Goal: Information Seeking & Learning: Check status

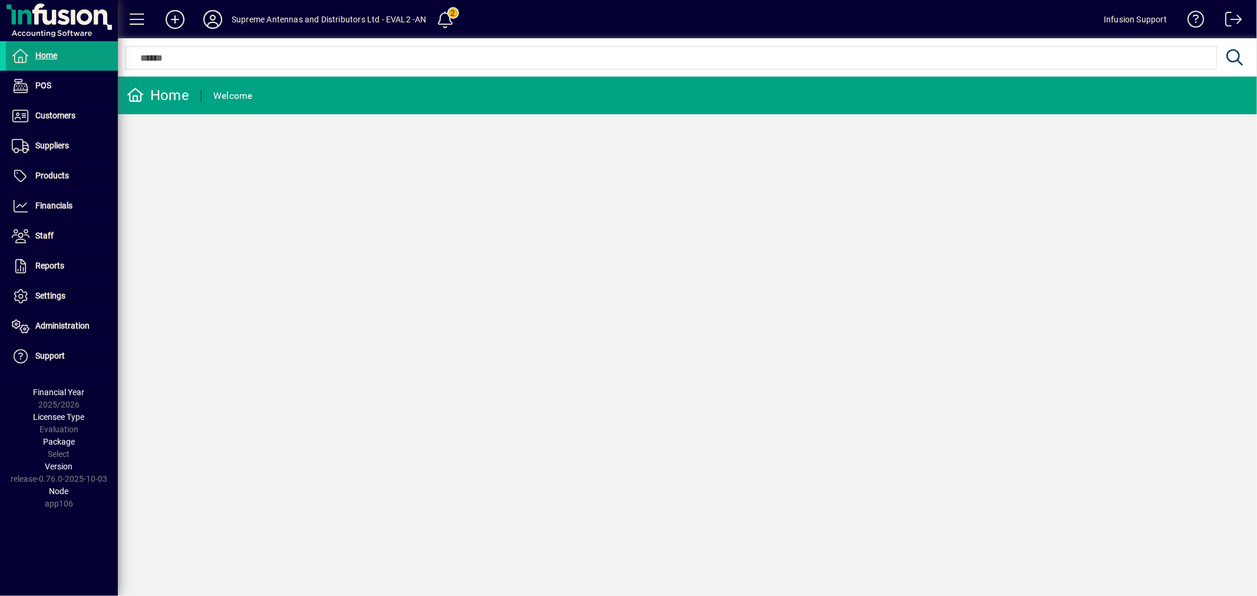
click at [47, 173] on span "Products" at bounding box center [52, 175] width 34 height 9
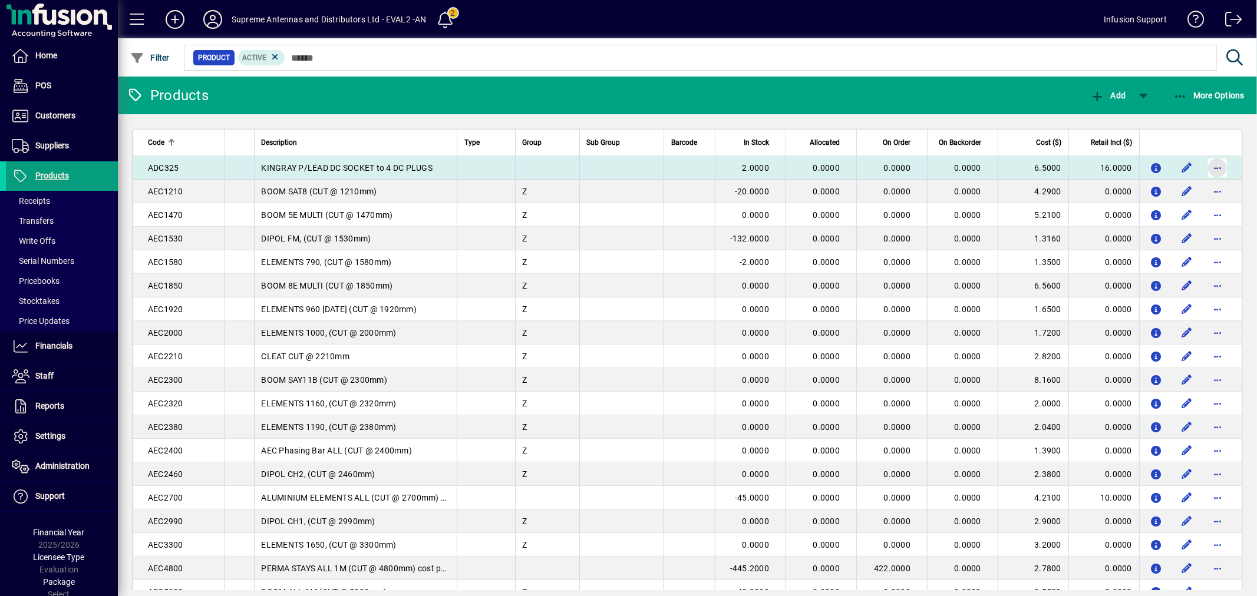
click at [1211, 165] on span "button" at bounding box center [1217, 168] width 28 height 28
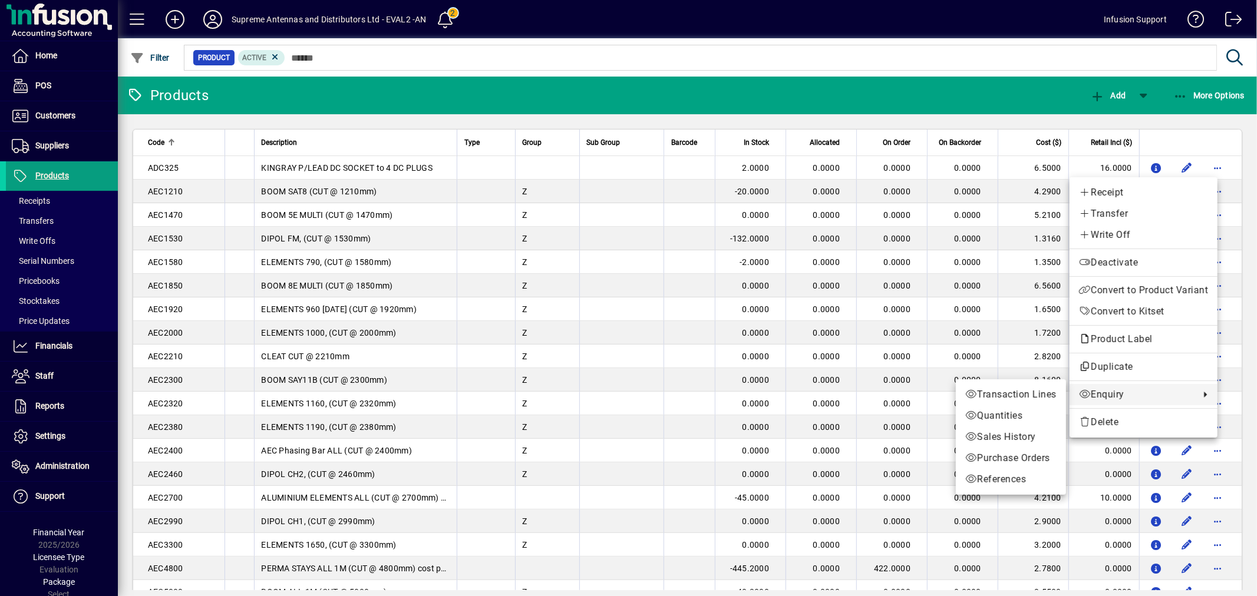
click at [1128, 394] on span "Enquiry" at bounding box center [1136, 395] width 115 height 14
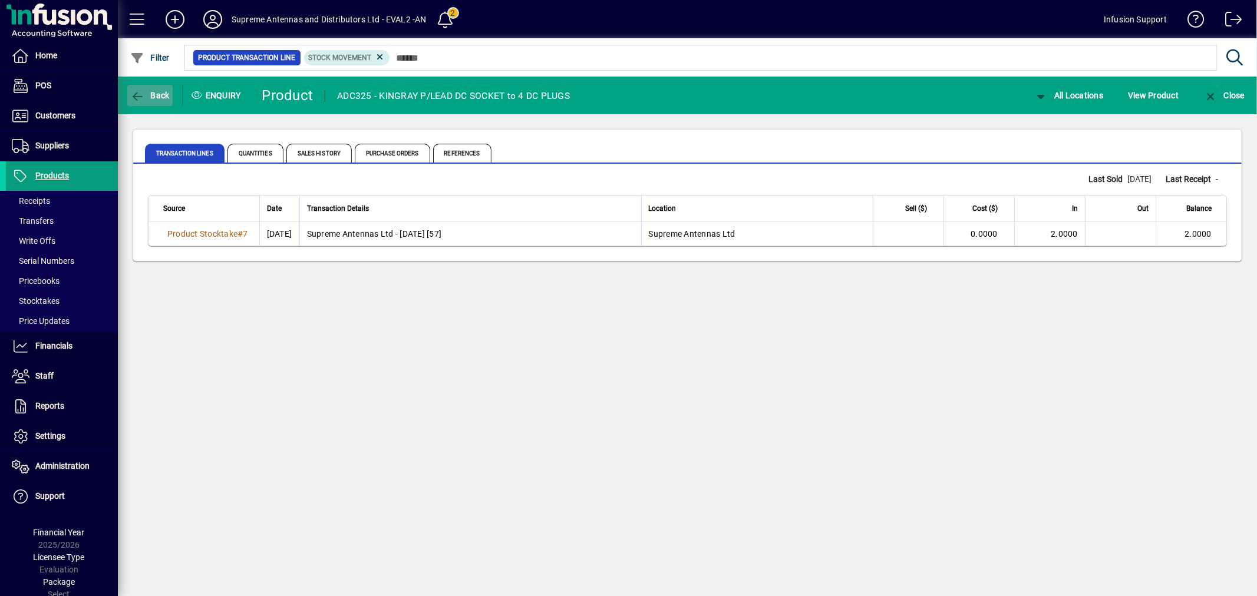
click at [164, 97] on span "Back" at bounding box center [149, 95] width 39 height 9
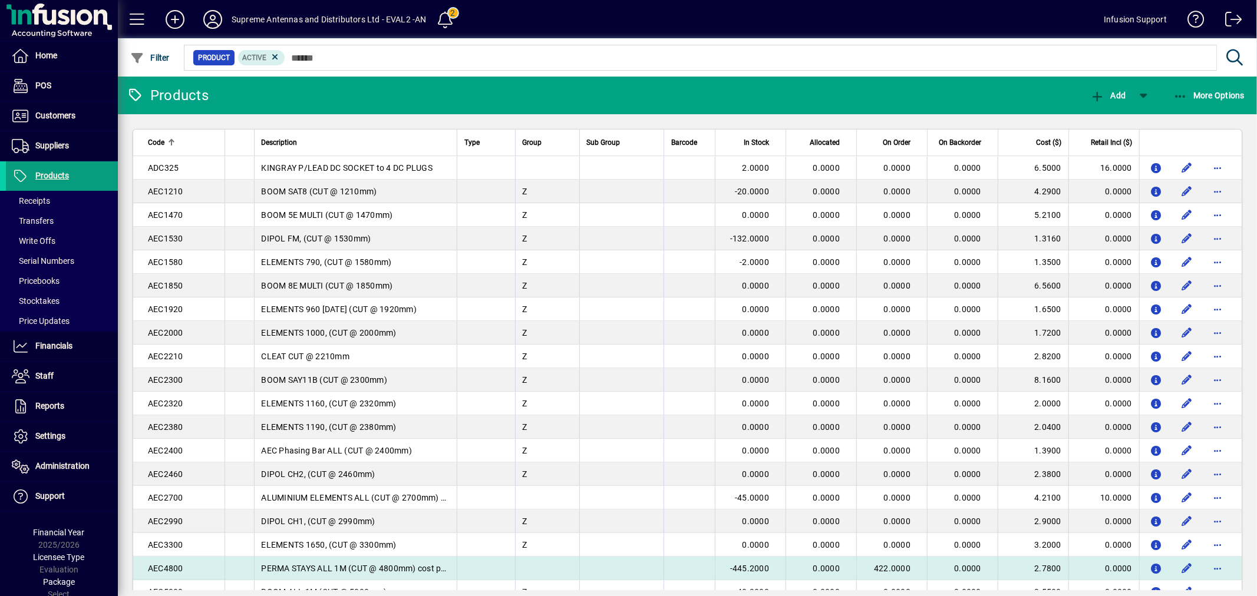
click at [467, 566] on td at bounding box center [486, 569] width 58 height 24
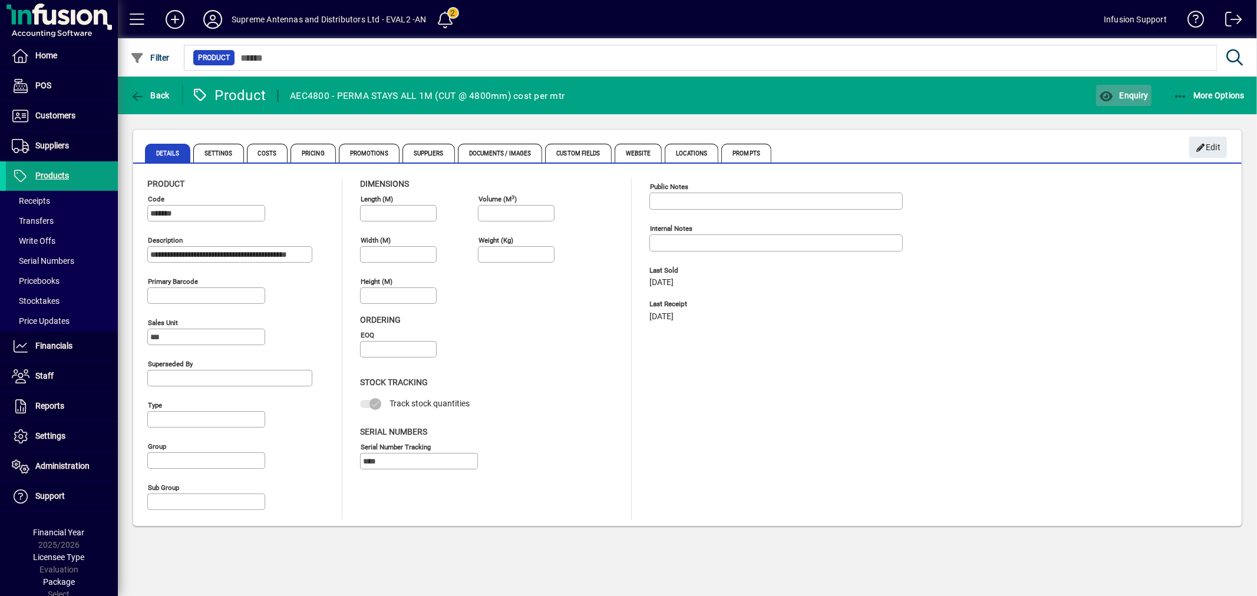
click at [1135, 103] on span "button" at bounding box center [1123, 95] width 55 height 28
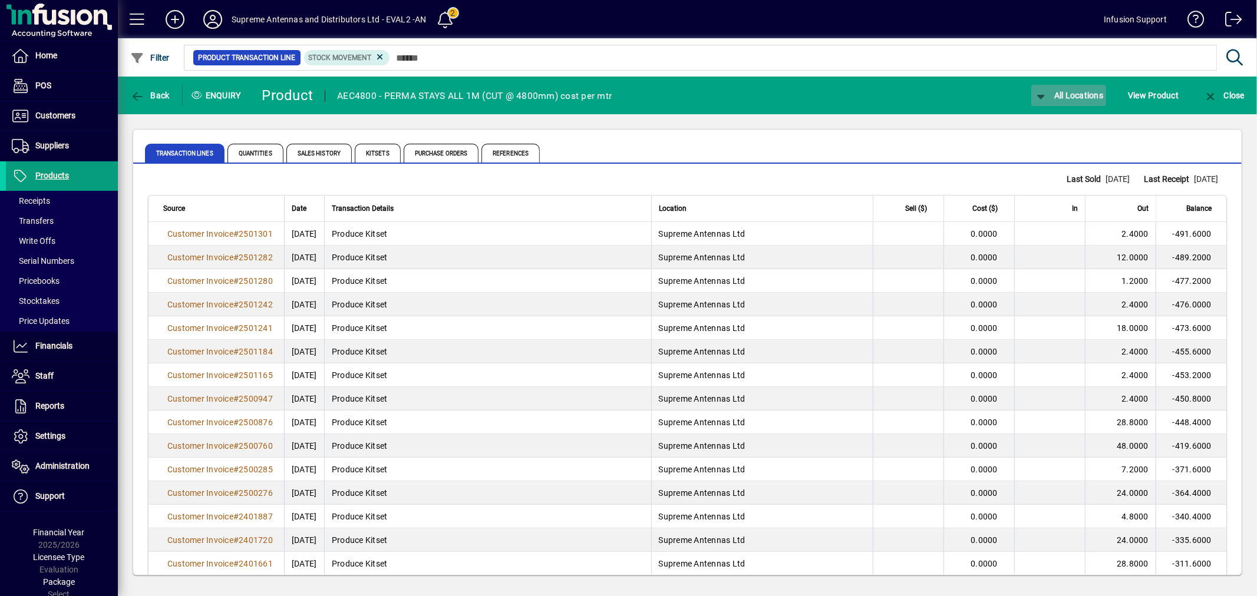
click at [1084, 95] on span "All Locations" at bounding box center [1069, 95] width 70 height 9
drag, startPoint x: 751, startPoint y: 161, endPoint x: 770, endPoint y: 156, distance: 20.3
click at [751, 161] on div at bounding box center [628, 298] width 1257 height 596
click at [247, 144] on span "Quantities" at bounding box center [255, 153] width 56 height 19
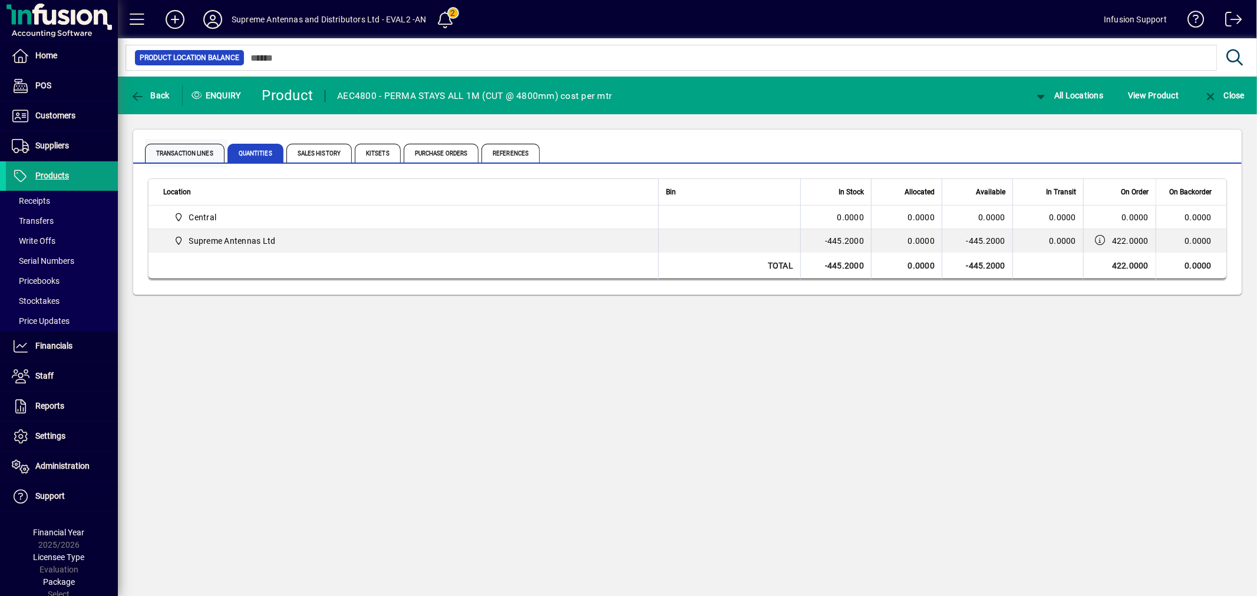
click at [170, 154] on span "Transaction Lines" at bounding box center [185, 153] width 80 height 19
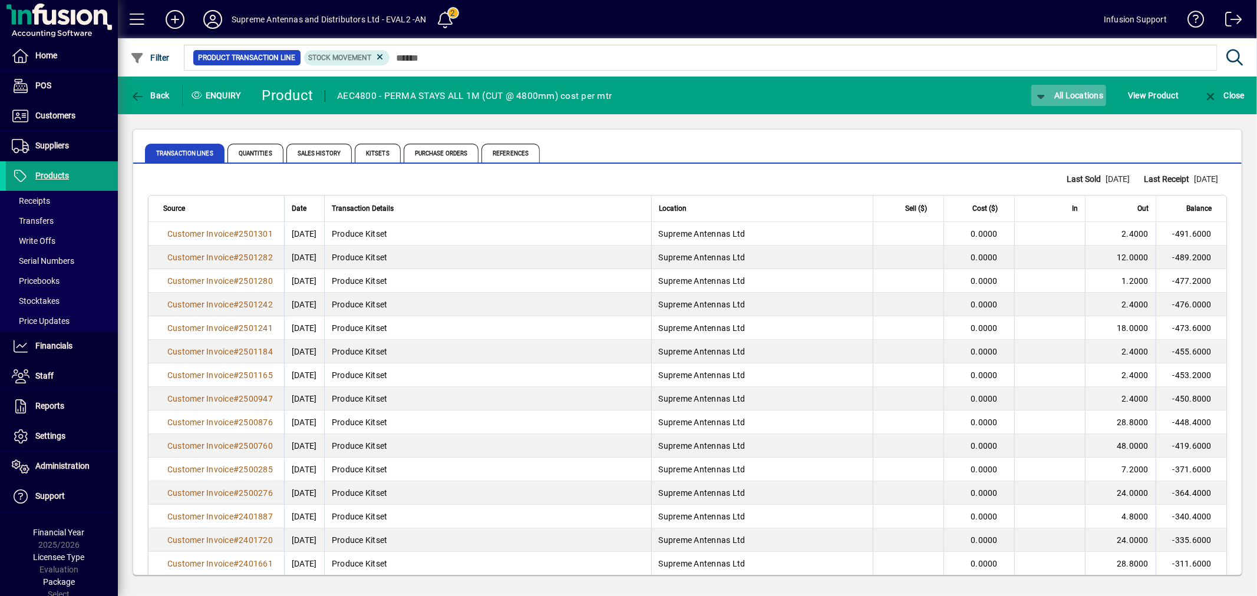
click at [1085, 95] on span "All Locations" at bounding box center [1069, 95] width 70 height 9
click at [1066, 160] on span "Supreme Antennas Ltd" at bounding box center [1080, 164] width 101 height 14
click at [266, 146] on span "Quantities" at bounding box center [255, 153] width 56 height 19
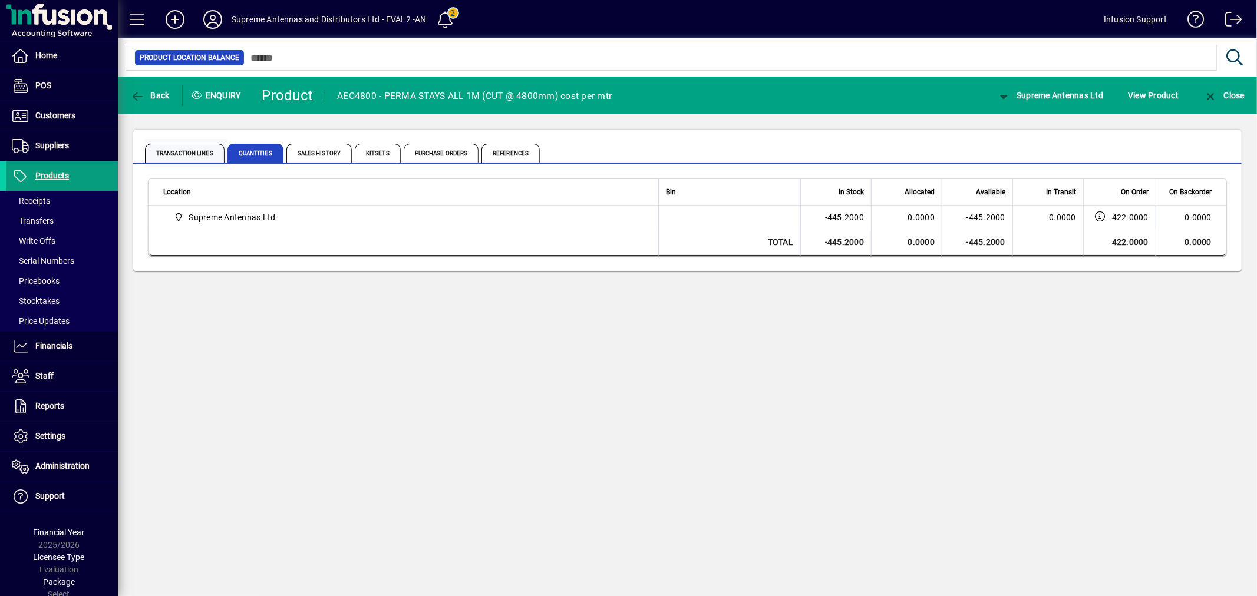
click at [183, 142] on span "Transaction Lines" at bounding box center [186, 153] width 82 height 28
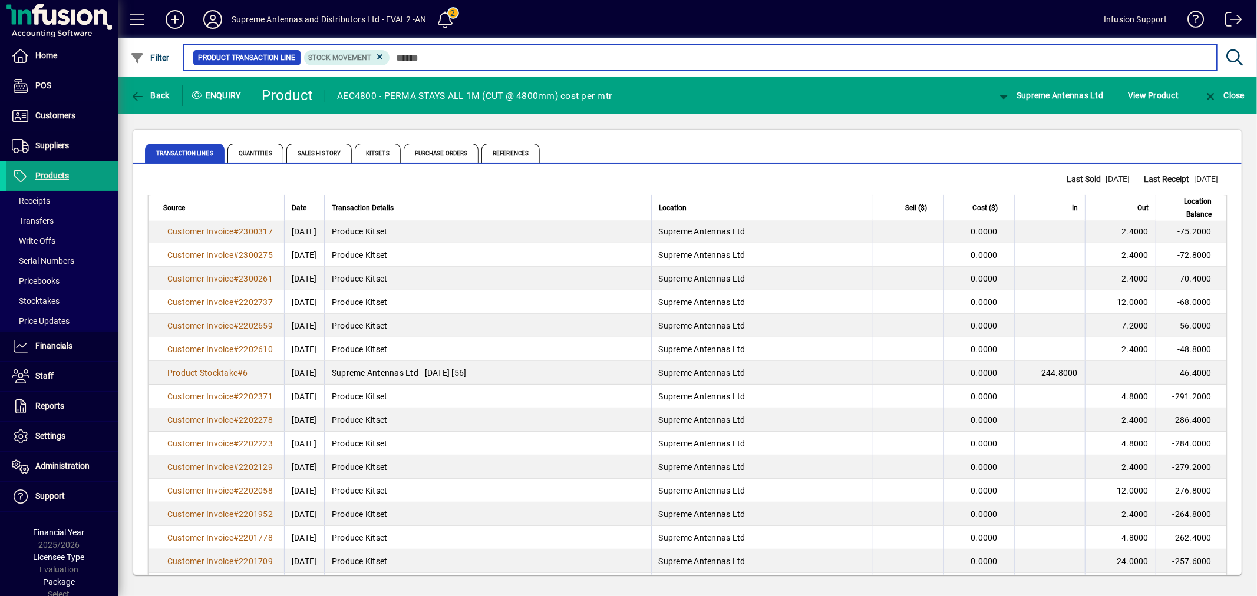
scroll to position [2051, 0]
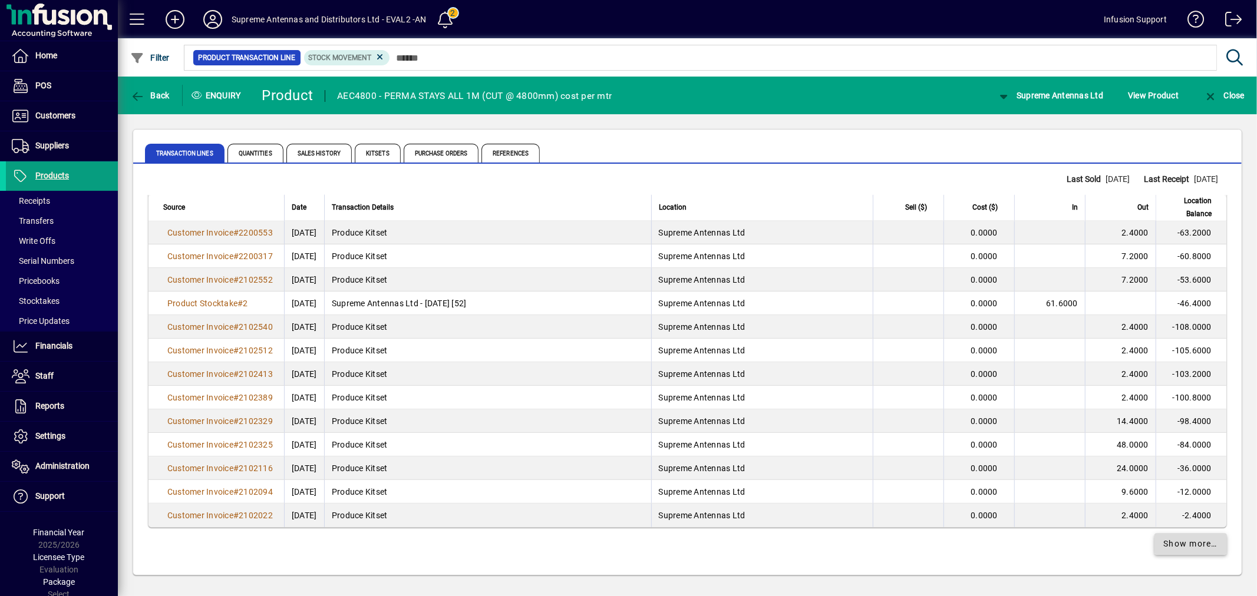
click at [1188, 553] on span at bounding box center [1190, 544] width 73 height 28
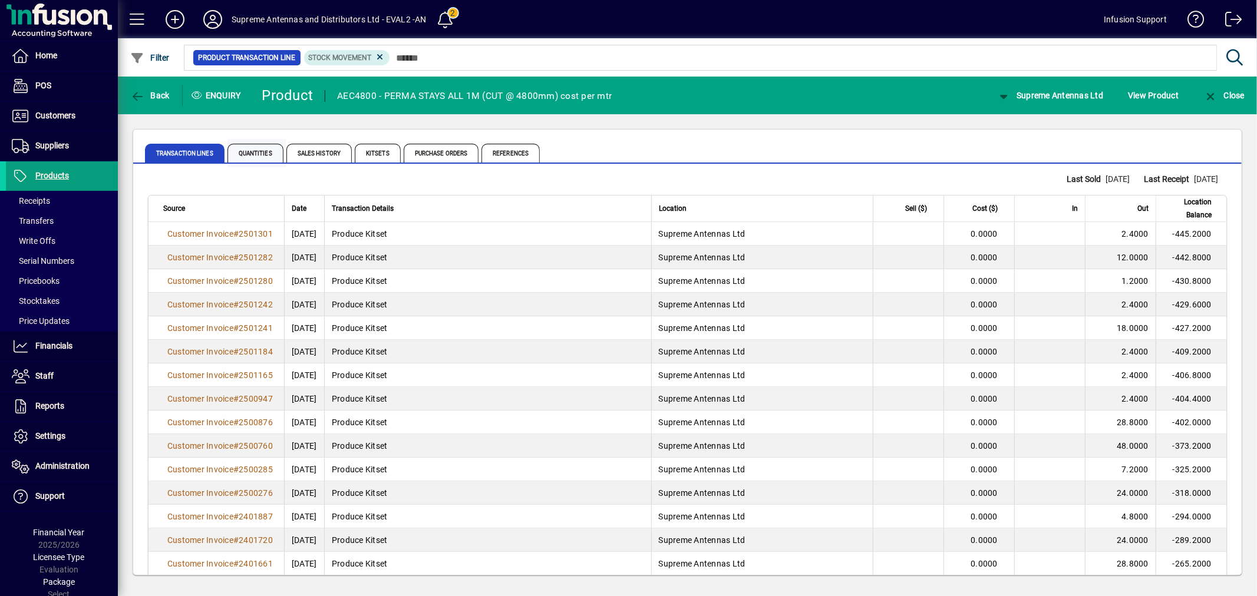
click at [258, 146] on span "Quantities" at bounding box center [255, 153] width 56 height 19
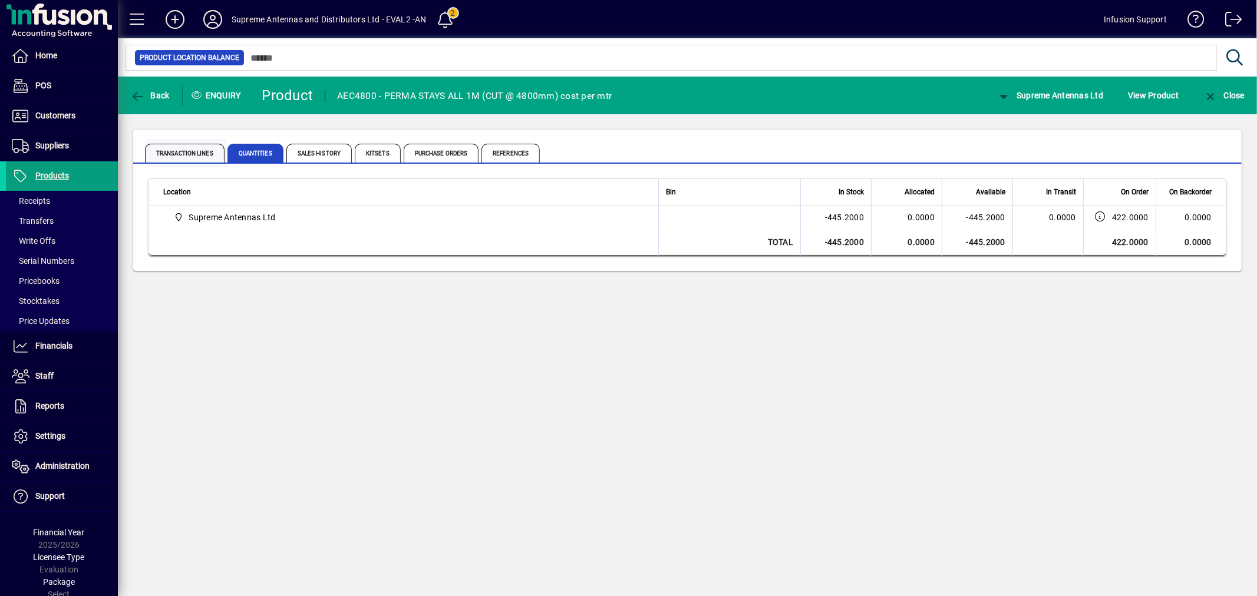
click at [208, 151] on span "Transaction Lines" at bounding box center [185, 153] width 80 height 19
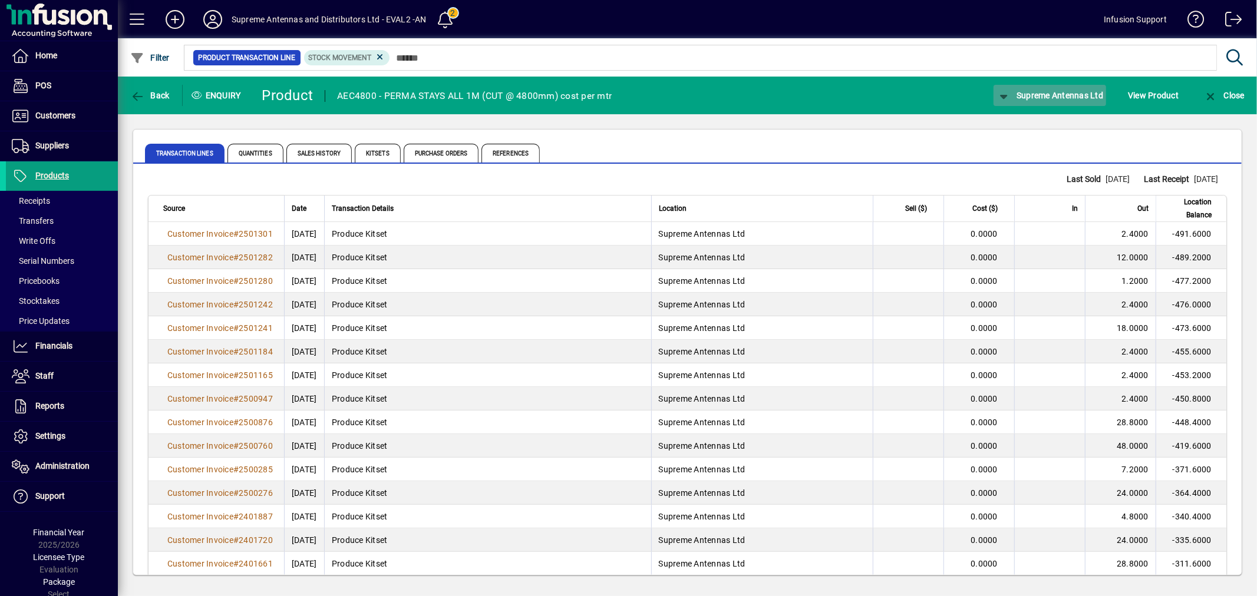
click at [1058, 88] on span "button" at bounding box center [1049, 95] width 113 height 28
click at [1029, 124] on span "All Locations" at bounding box center [1043, 121] width 101 height 14
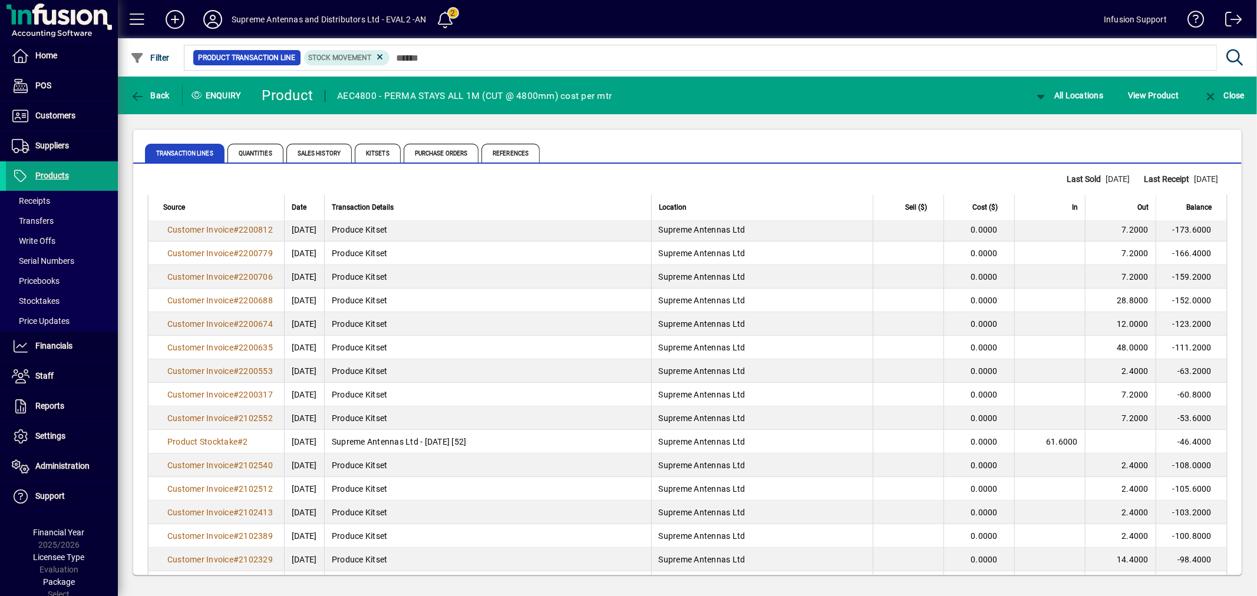
scroll to position [2051, 0]
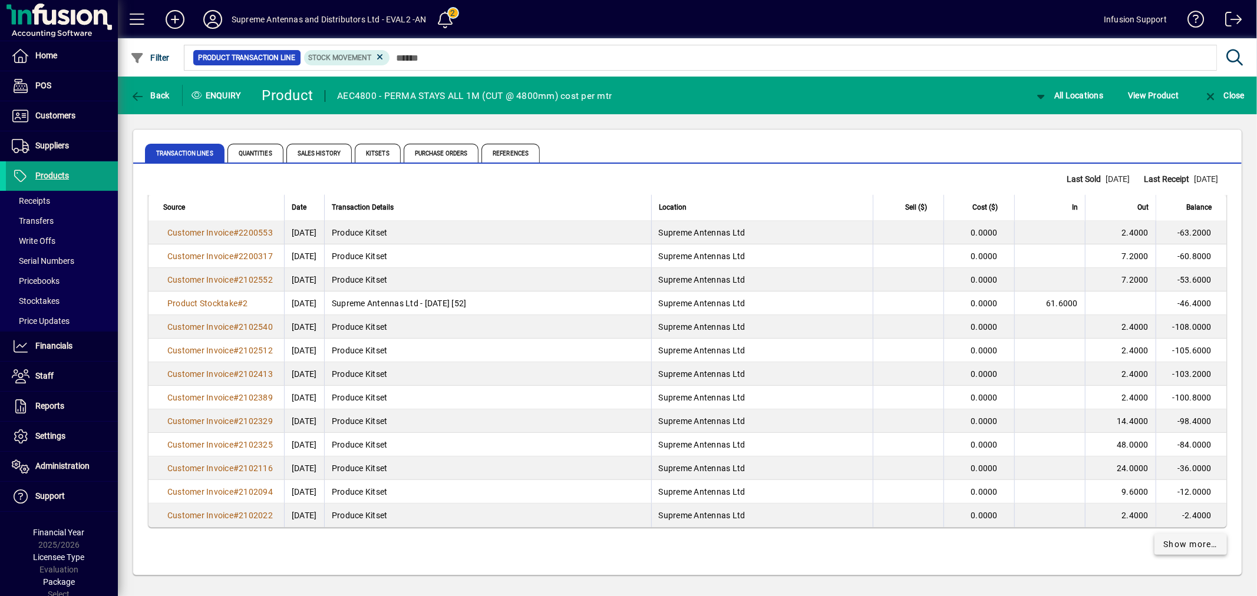
click at [1168, 538] on span "Show more…" at bounding box center [1191, 544] width 54 height 12
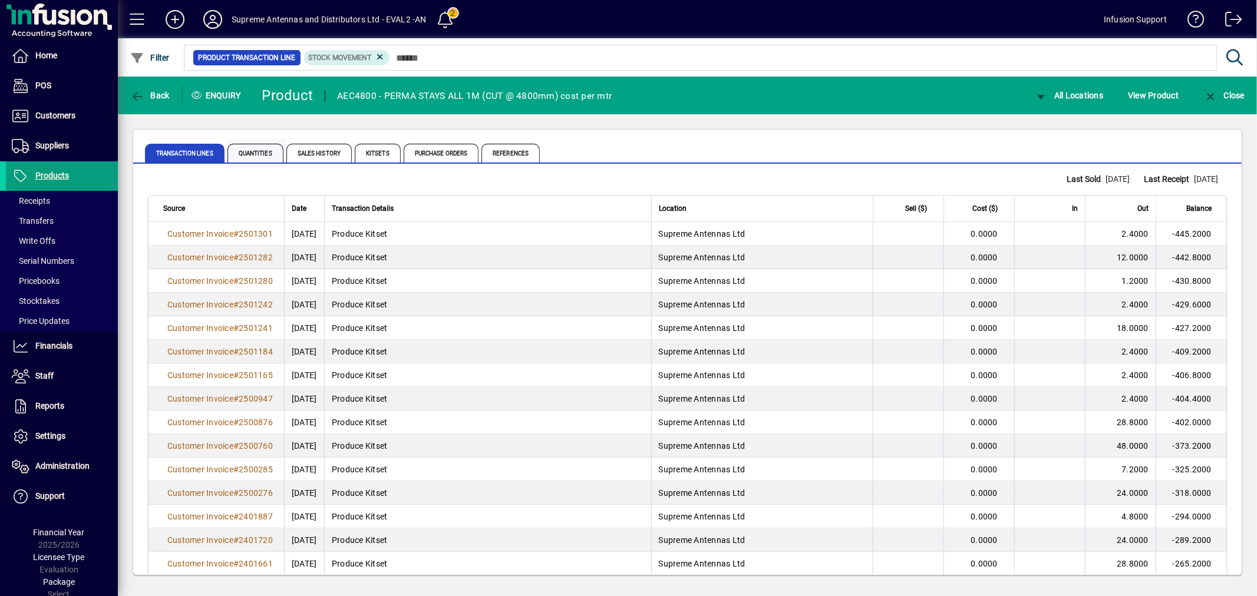
click at [254, 149] on span "Quantities" at bounding box center [255, 153] width 56 height 19
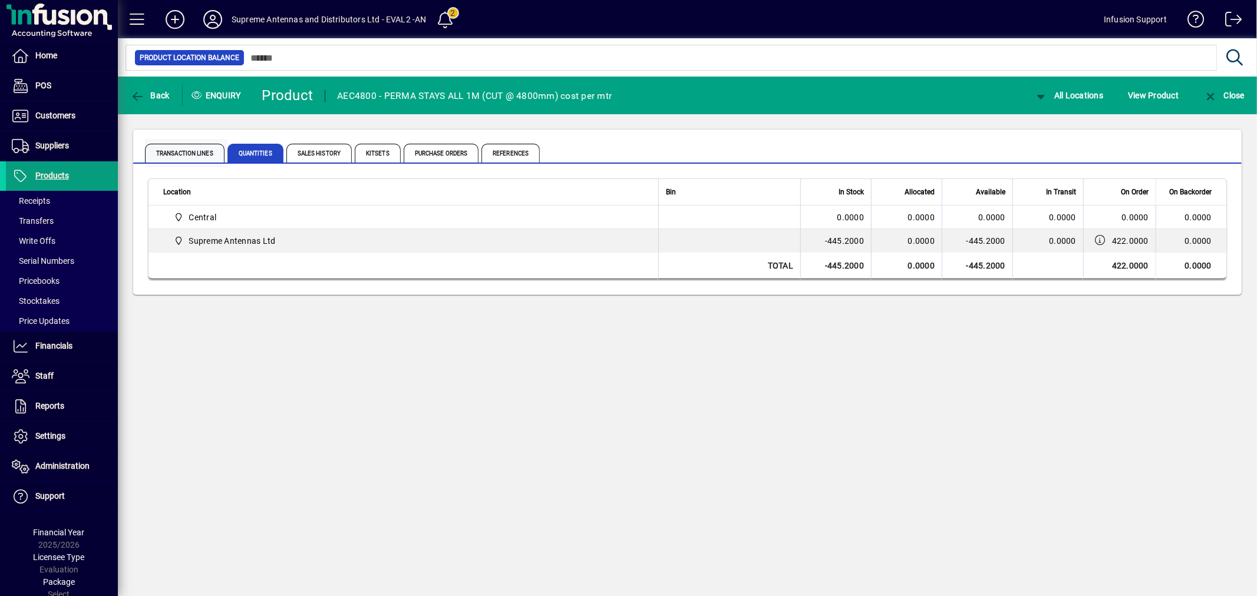
click at [193, 154] on span "Transaction Lines" at bounding box center [185, 153] width 80 height 19
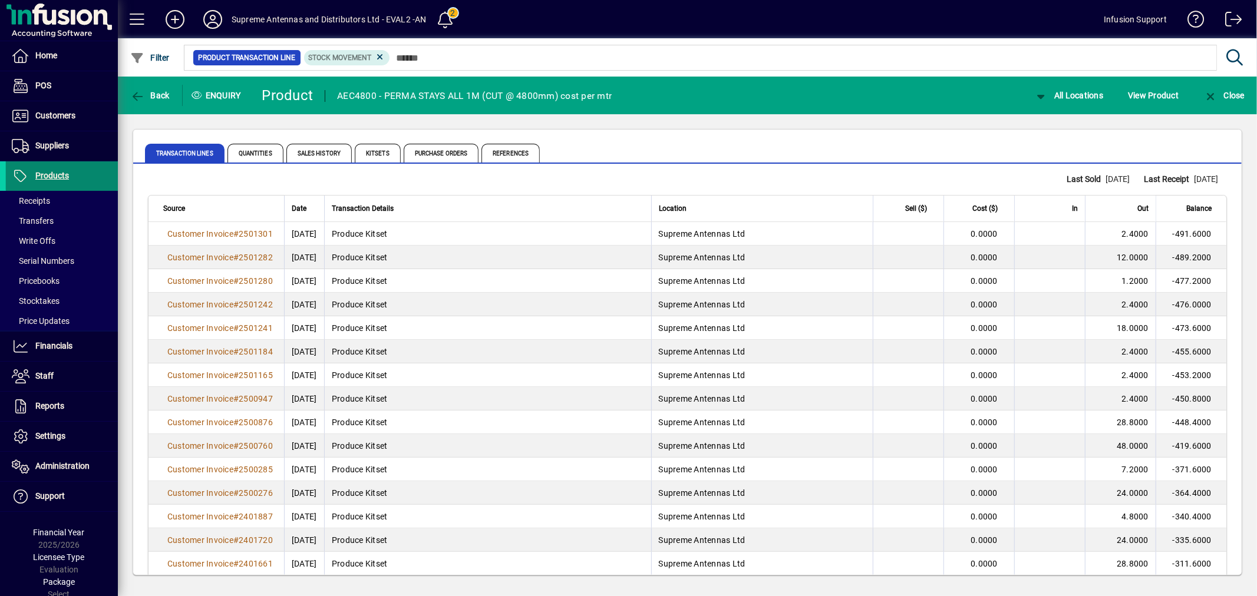
click at [62, 176] on span "Products" at bounding box center [52, 175] width 34 height 9
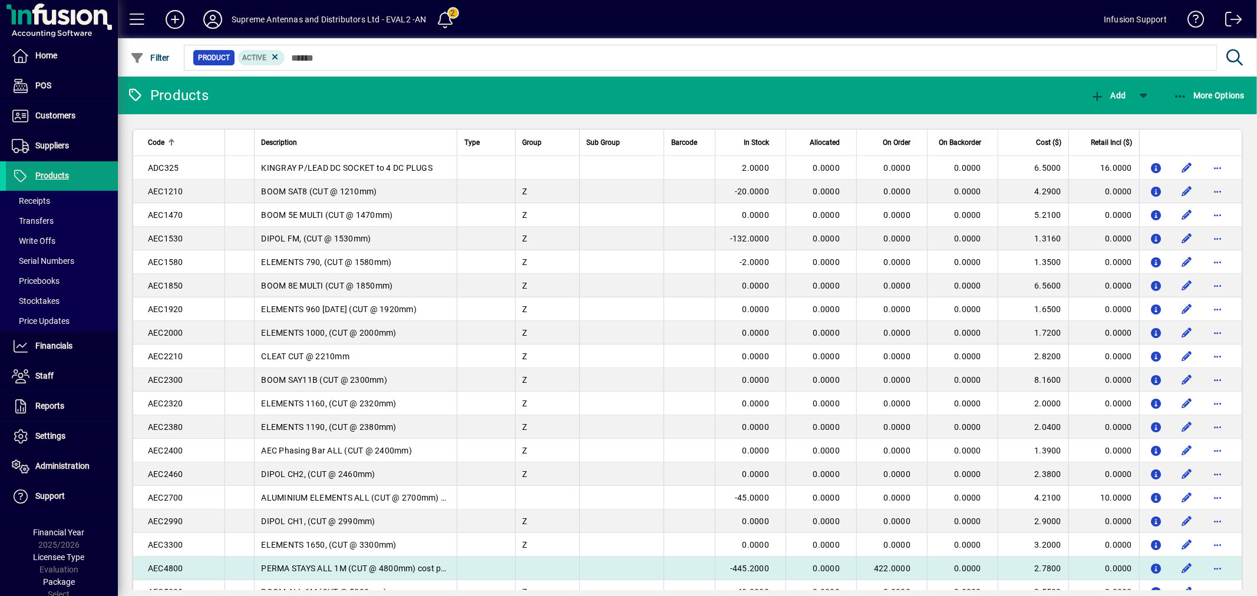
click at [755, 564] on span "-445.2000" at bounding box center [749, 568] width 39 height 9
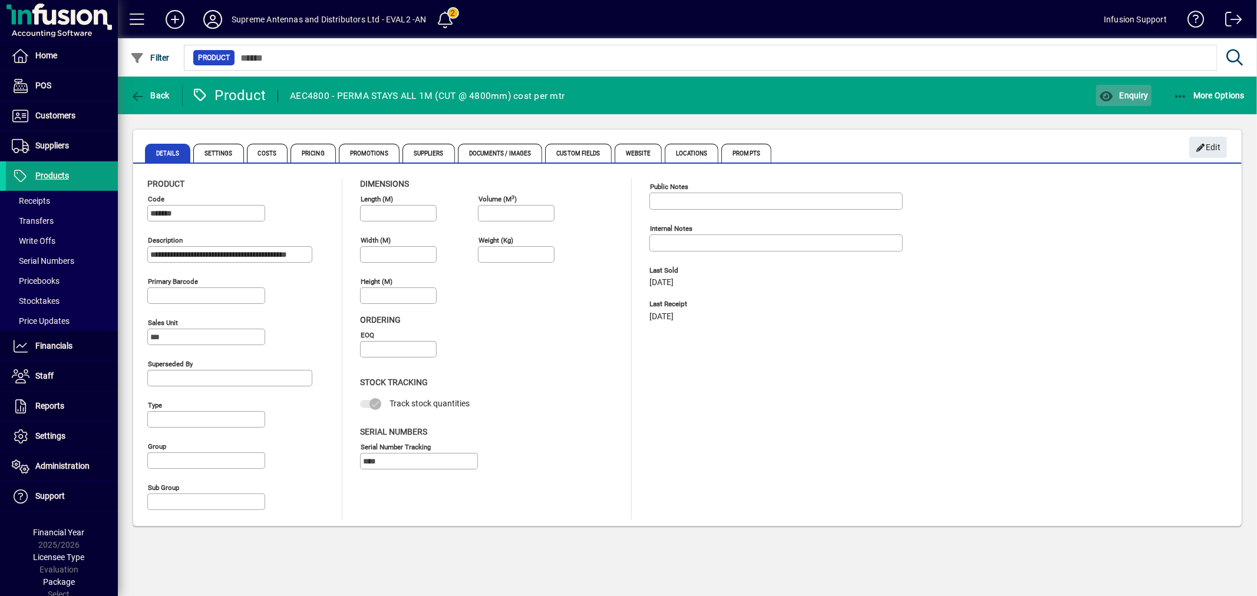
click at [1130, 94] on span "Enquiry" at bounding box center [1123, 95] width 49 height 9
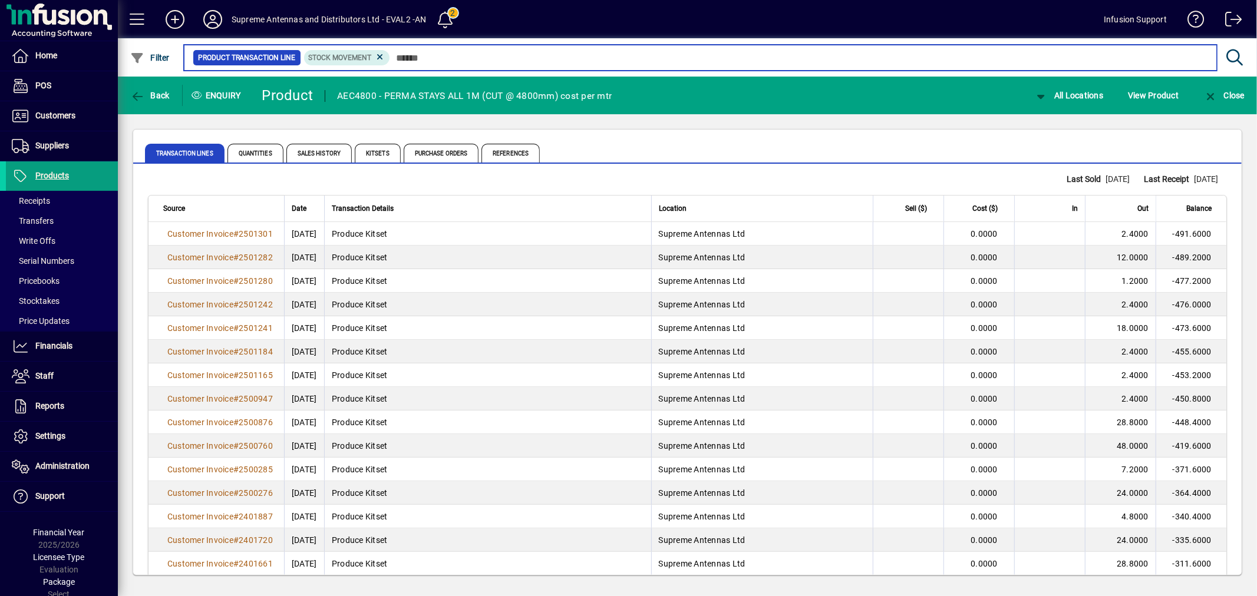
scroll to position [2051, 0]
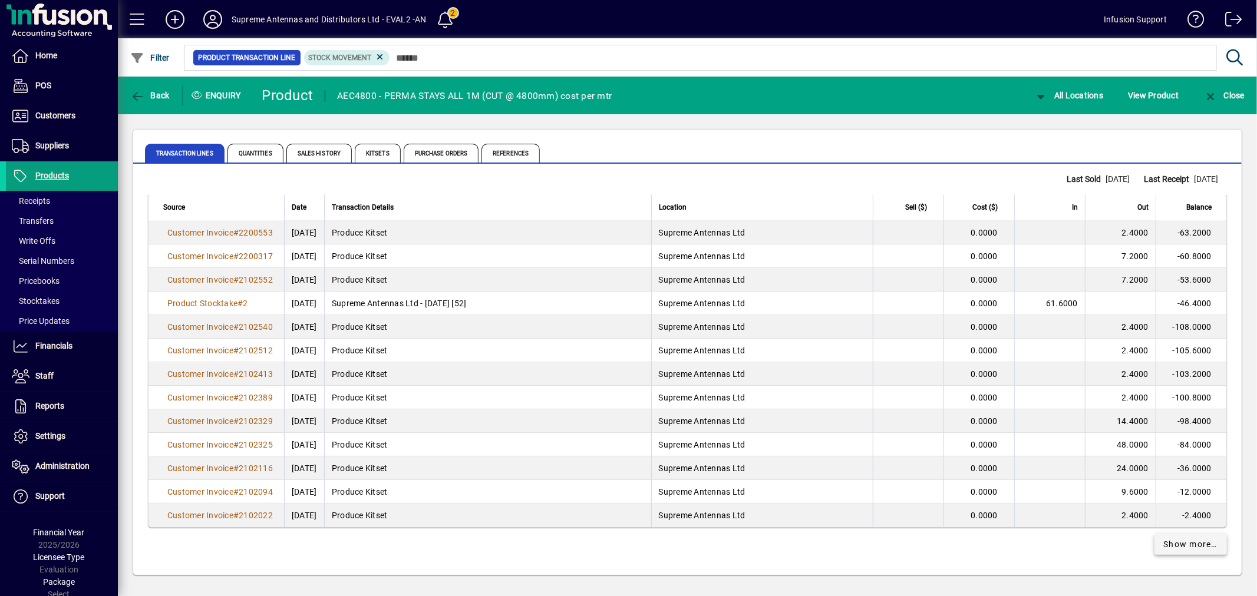
click at [1186, 539] on span "Show more…" at bounding box center [1191, 544] width 54 height 12
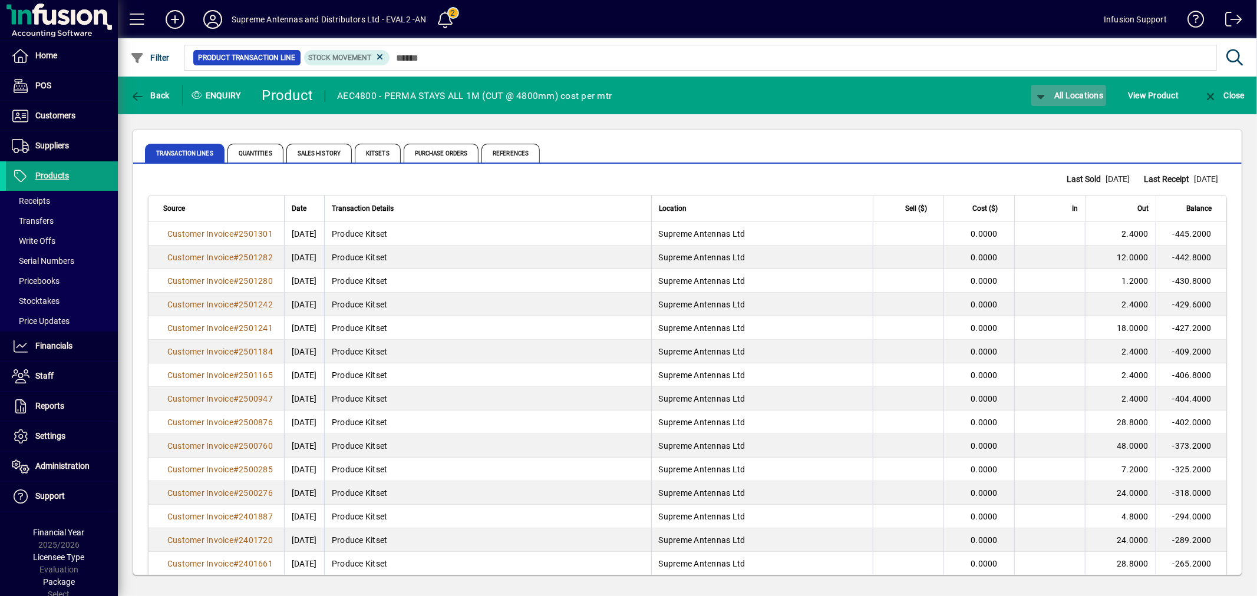
click at [1039, 91] on icon "button" at bounding box center [1041, 97] width 15 height 12
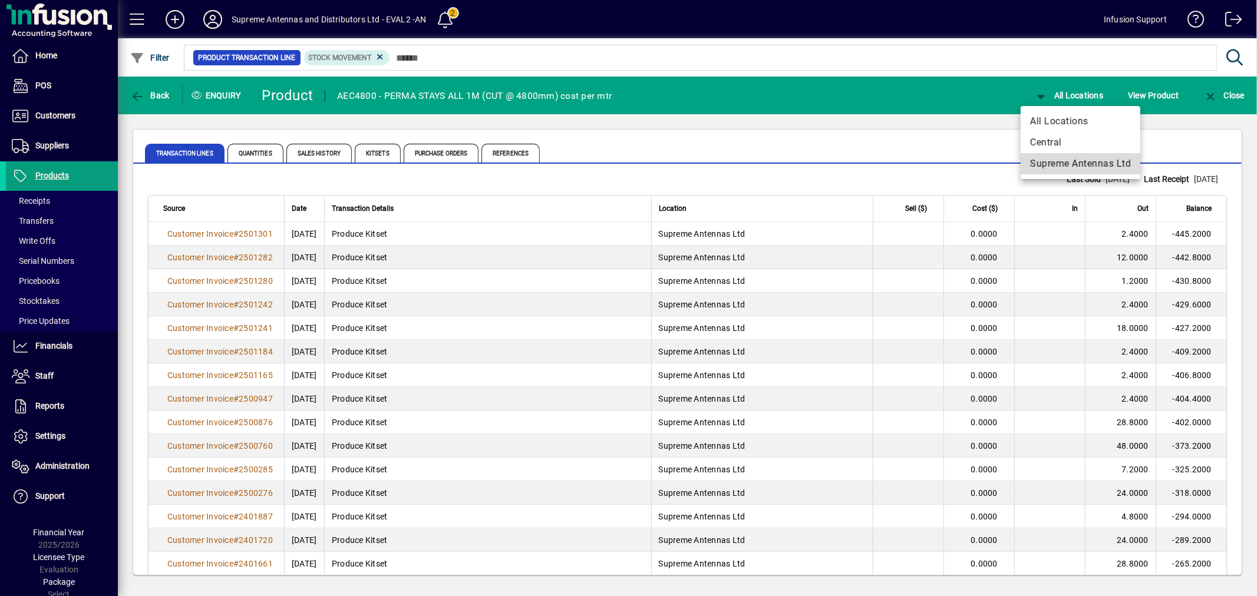
click at [1056, 158] on span "Supreme Antennas Ltd" at bounding box center [1080, 164] width 101 height 14
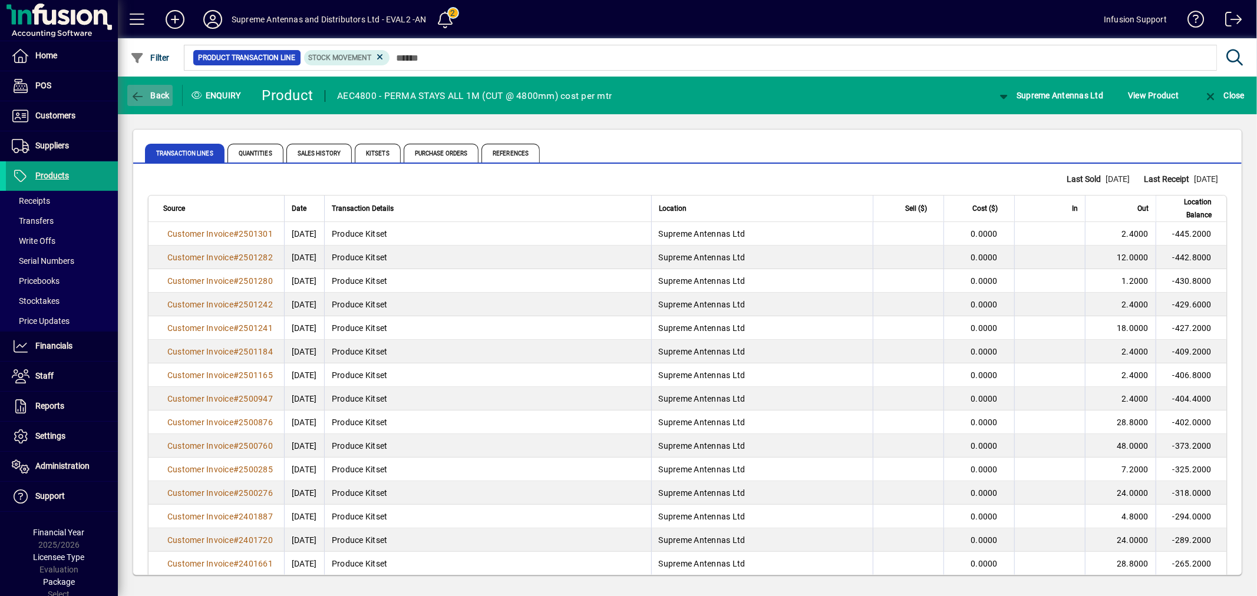
click at [148, 91] on span "Back" at bounding box center [149, 95] width 39 height 9
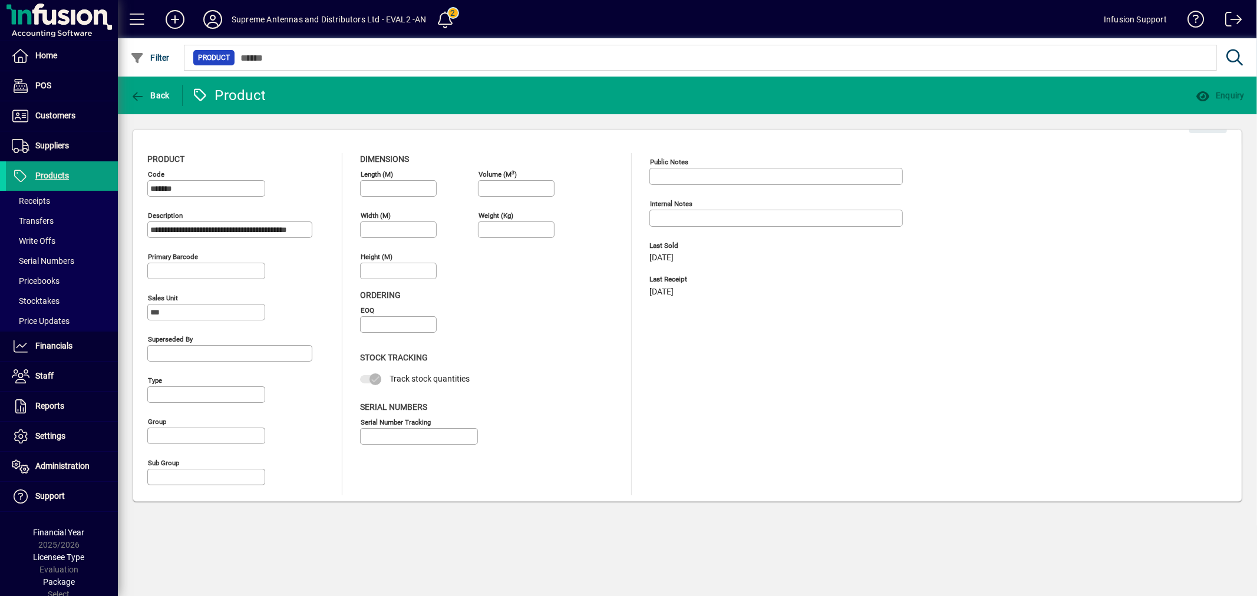
type input "****"
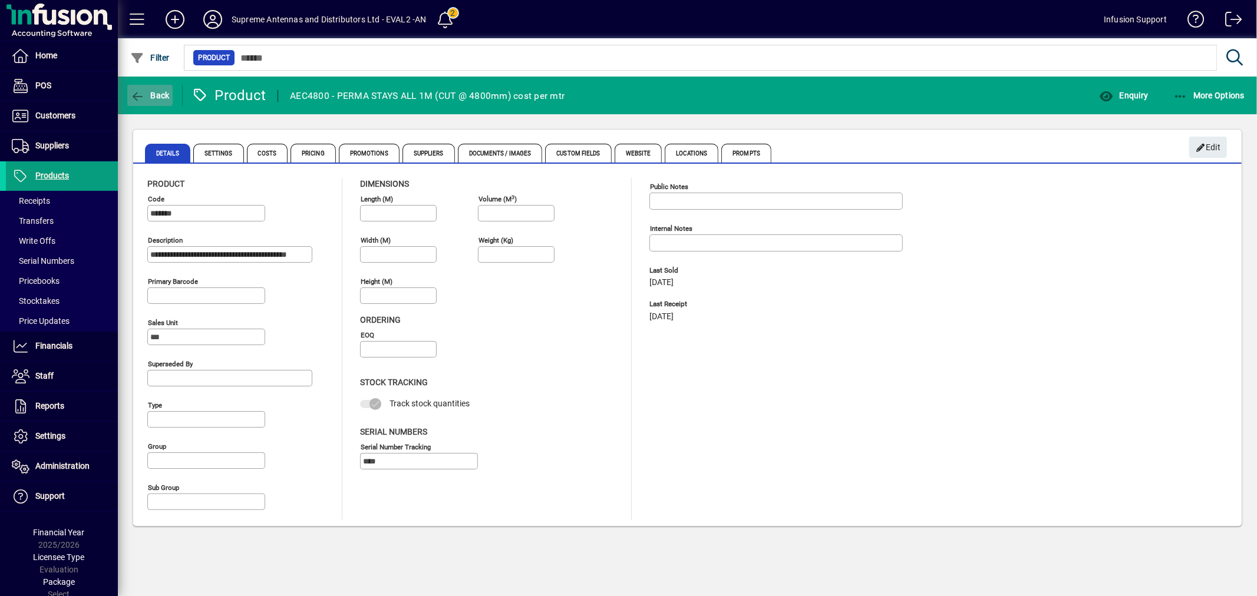
click at [146, 99] on span "button" at bounding box center [149, 95] width 45 height 28
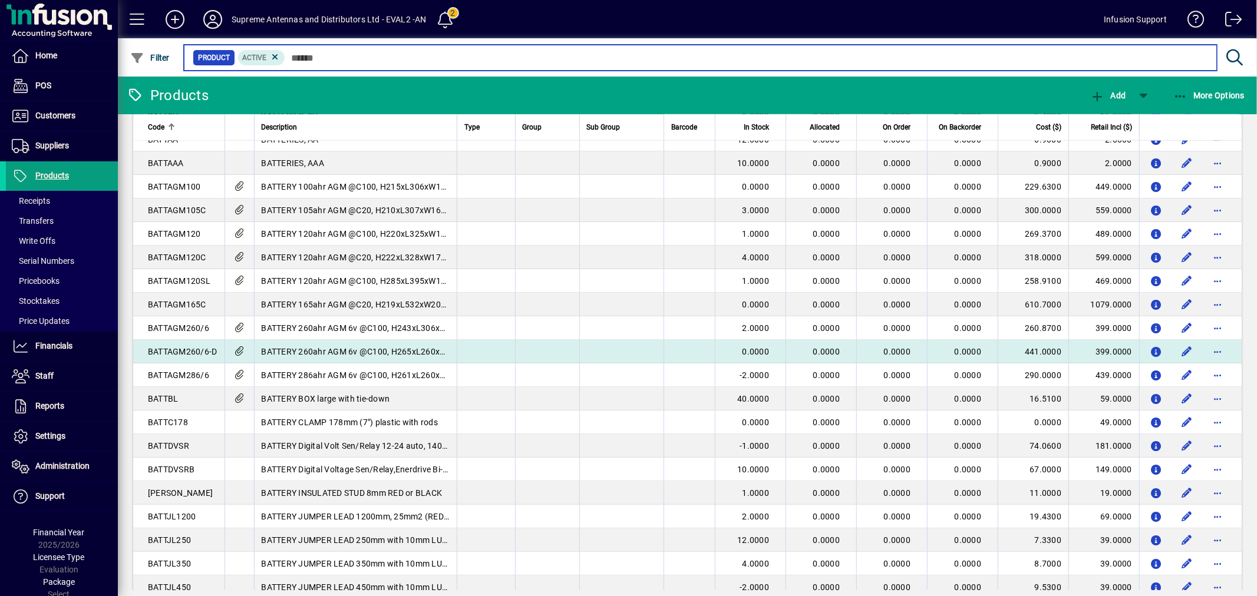
scroll to position [785, 0]
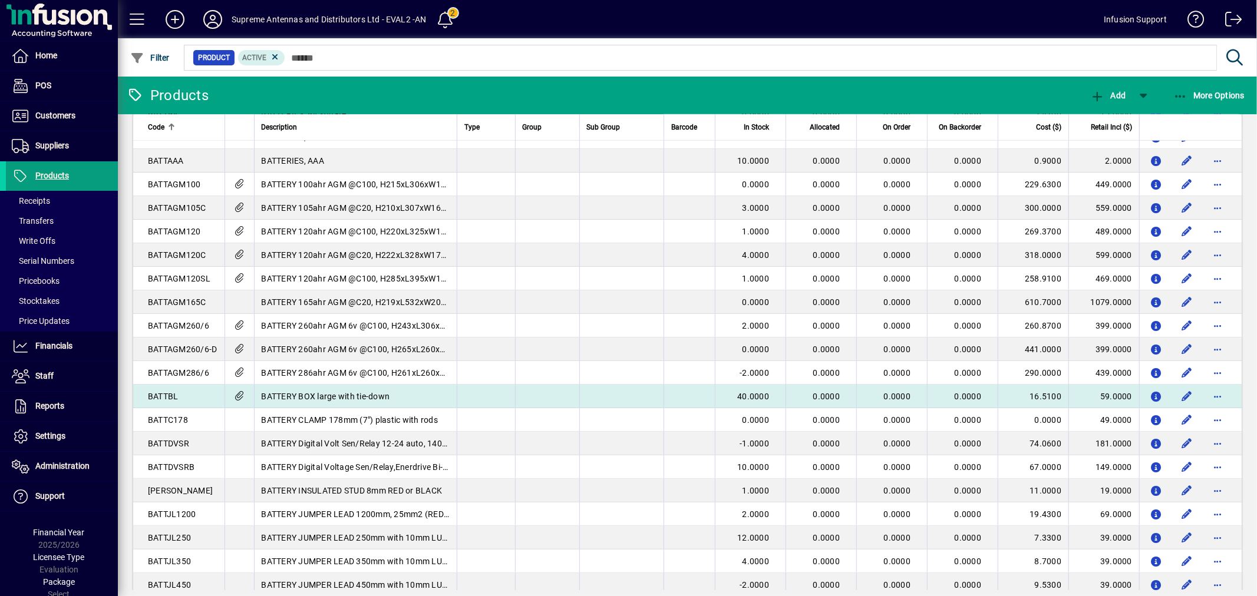
click at [473, 396] on td at bounding box center [486, 397] width 58 height 24
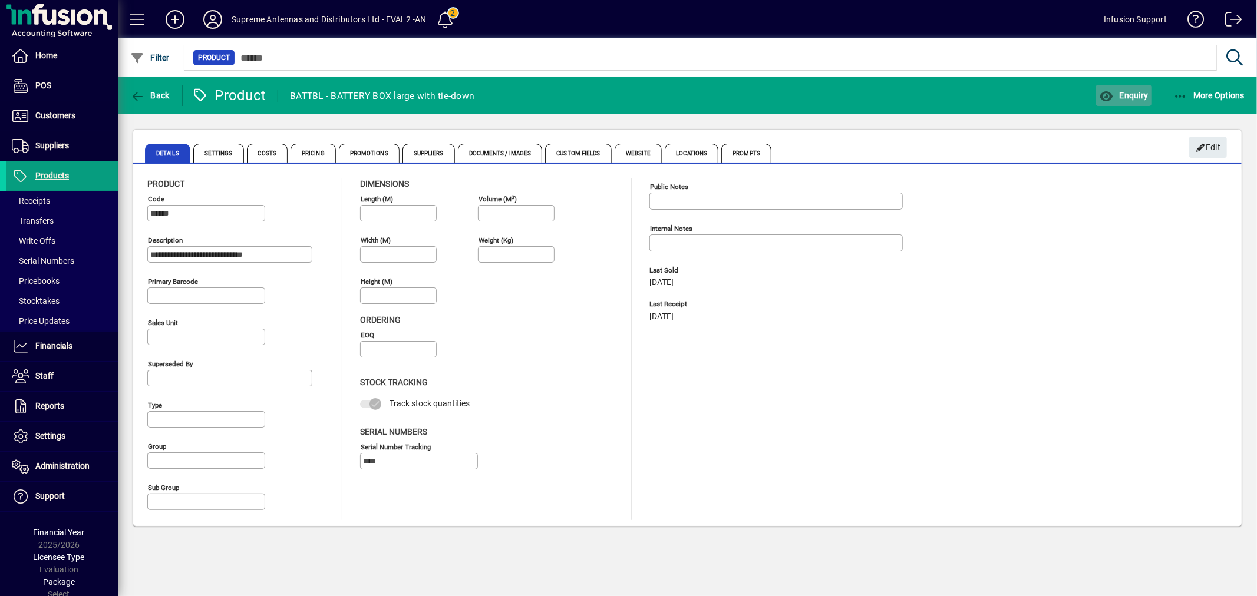
click at [1115, 91] on span "Enquiry" at bounding box center [1123, 95] width 49 height 9
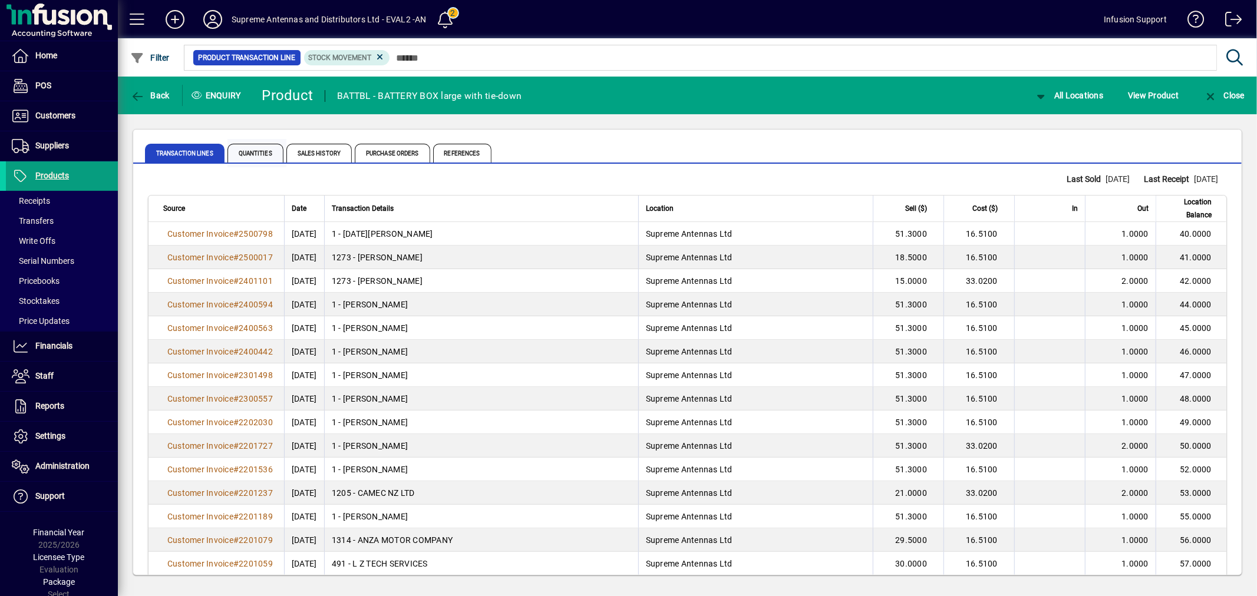
click at [250, 145] on span "Quantities" at bounding box center [256, 153] width 59 height 28
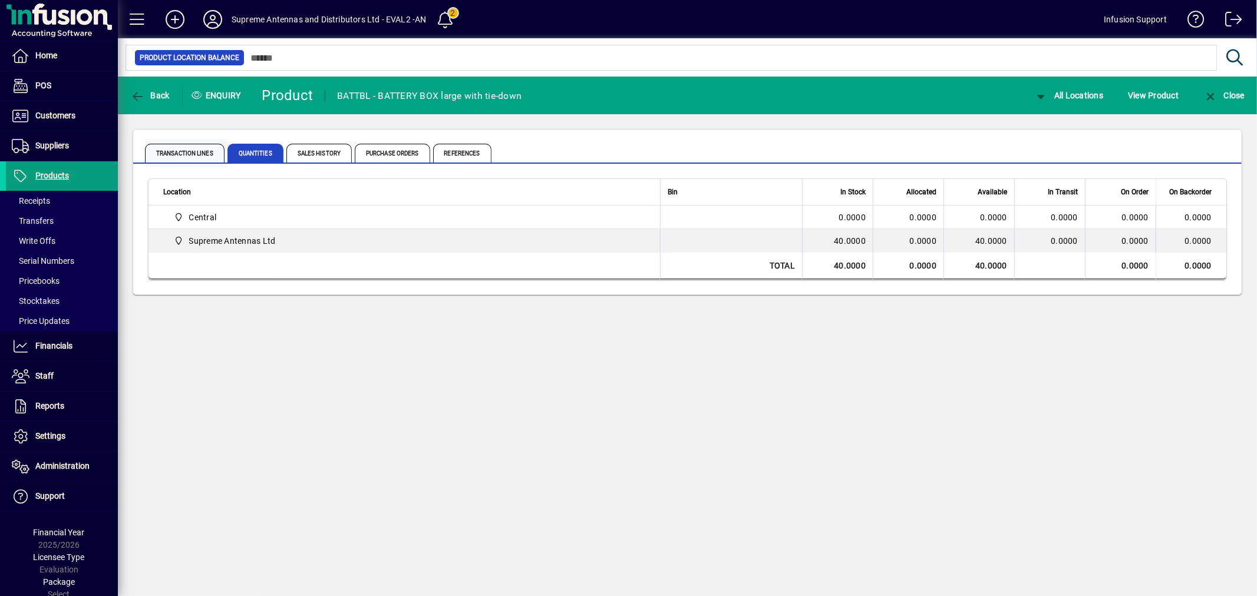
click at [183, 166] on span "Transaction Lines" at bounding box center [186, 153] width 82 height 28
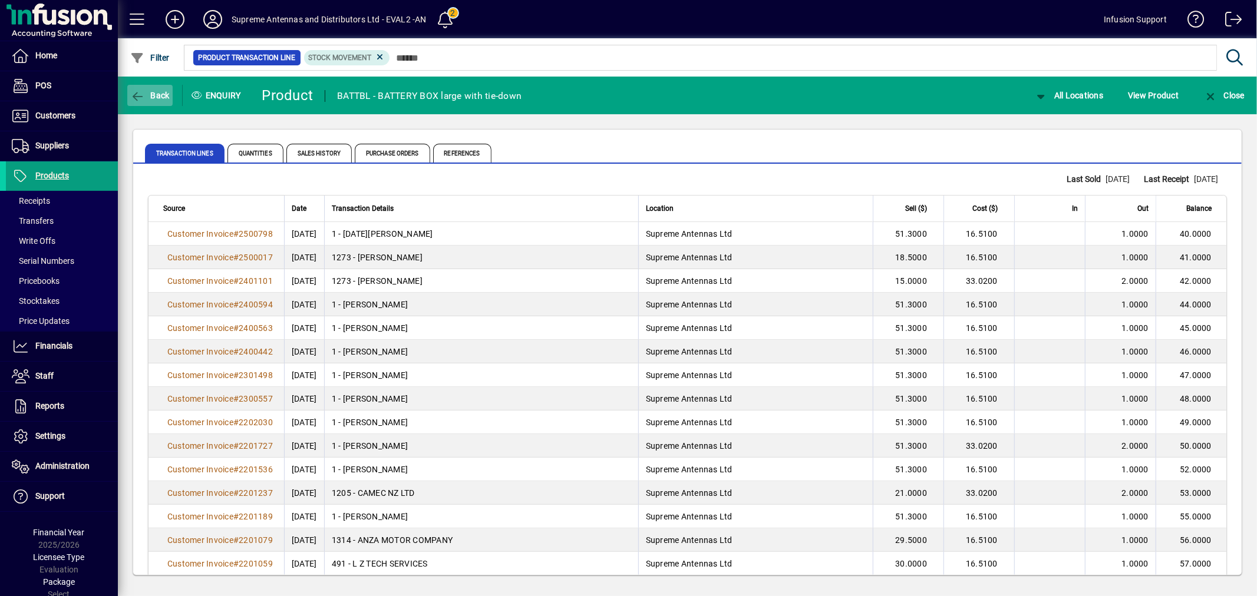
drag, startPoint x: 173, startPoint y: 95, endPoint x: 157, endPoint y: 96, distance: 15.9
click at [166, 96] on div "Back" at bounding box center [150, 95] width 65 height 21
click at [155, 96] on span "Back" at bounding box center [149, 95] width 39 height 9
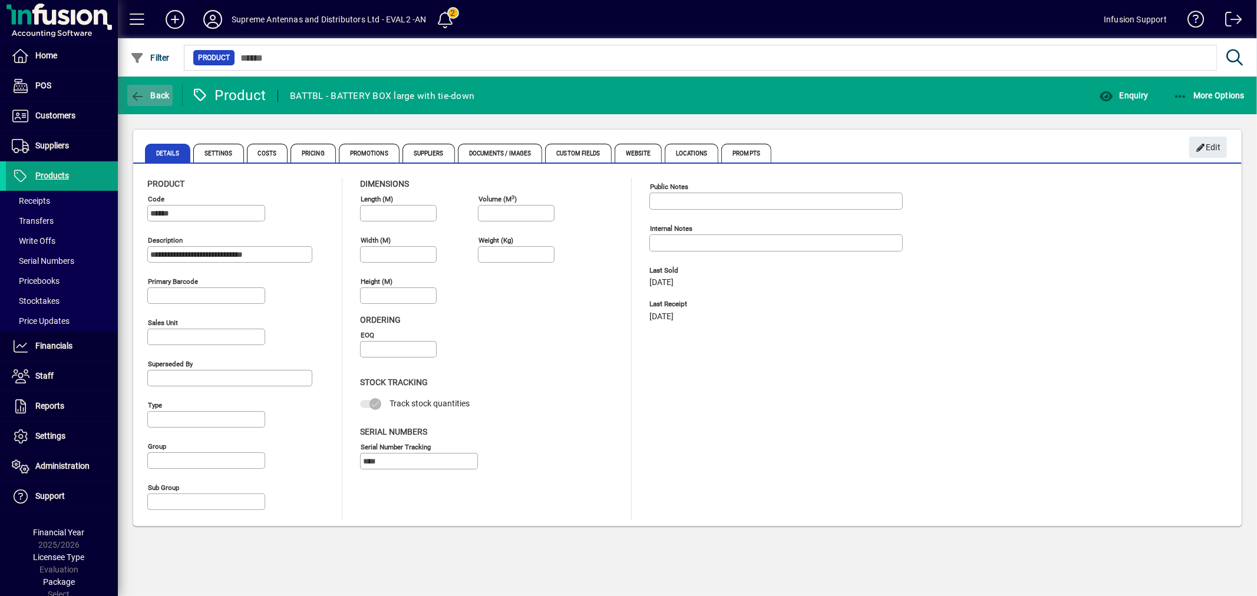
click at [159, 98] on button "Back" at bounding box center [149, 95] width 45 height 21
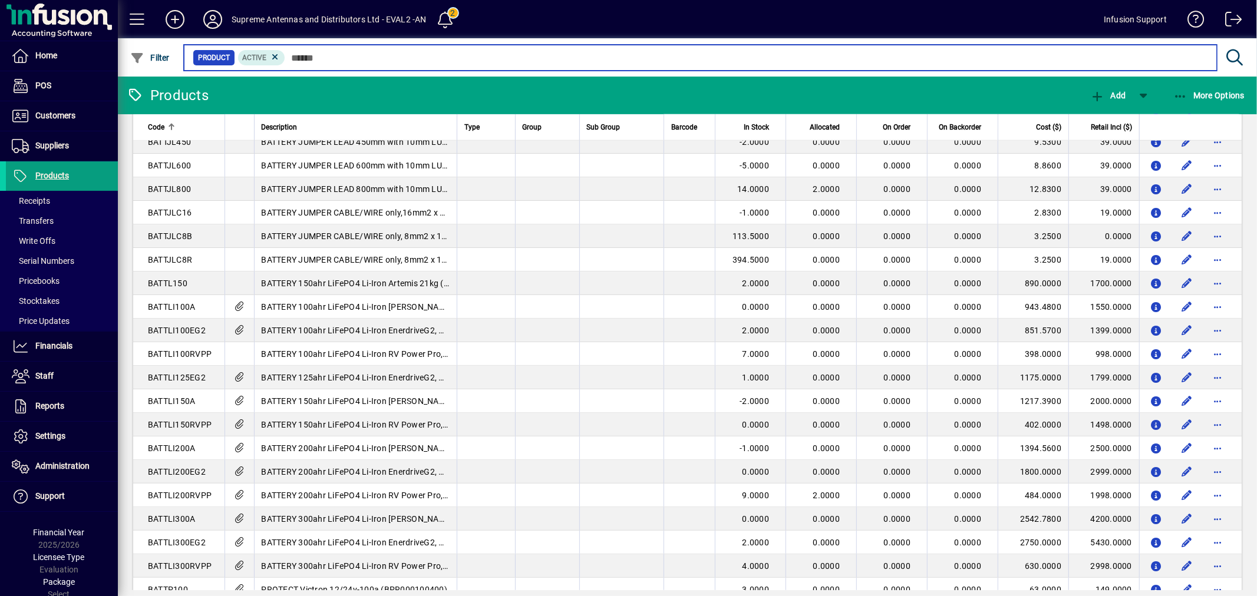
scroll to position [1227, 0]
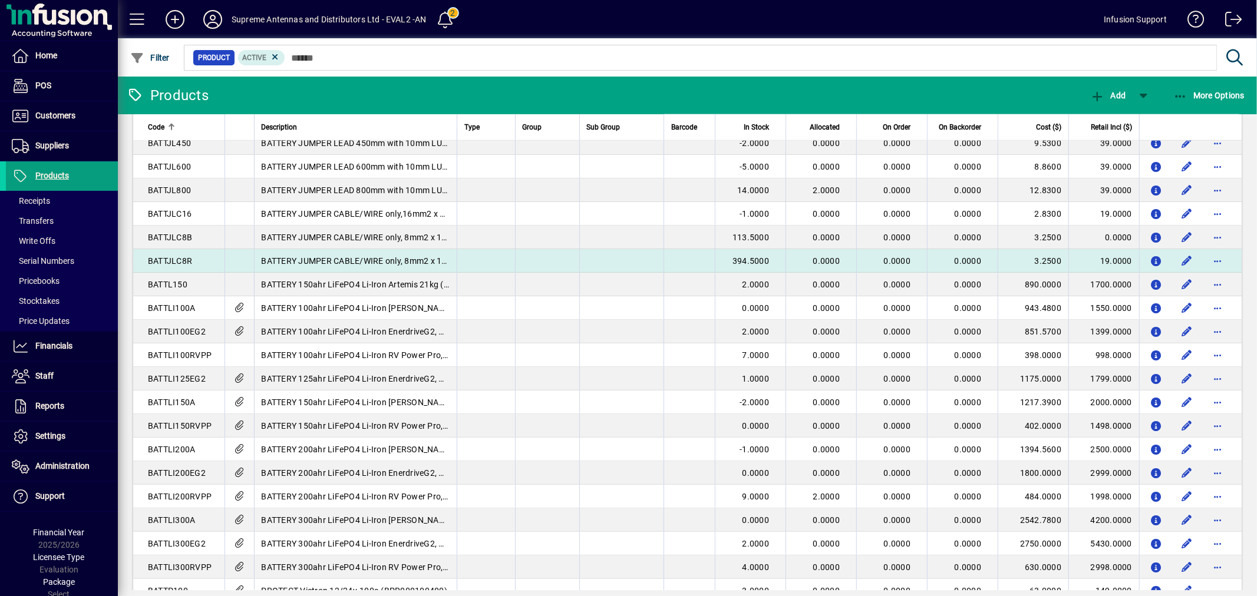
click at [742, 256] on span "394.5000" at bounding box center [750, 260] width 37 height 9
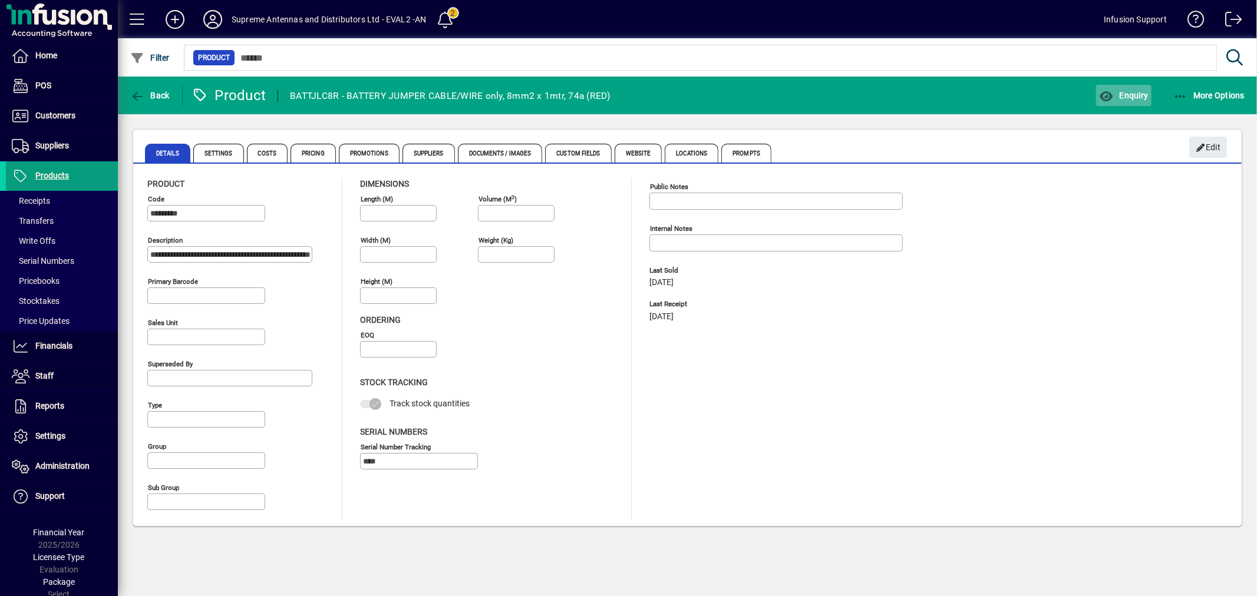
click at [1105, 91] on icon "button" at bounding box center [1106, 97] width 15 height 12
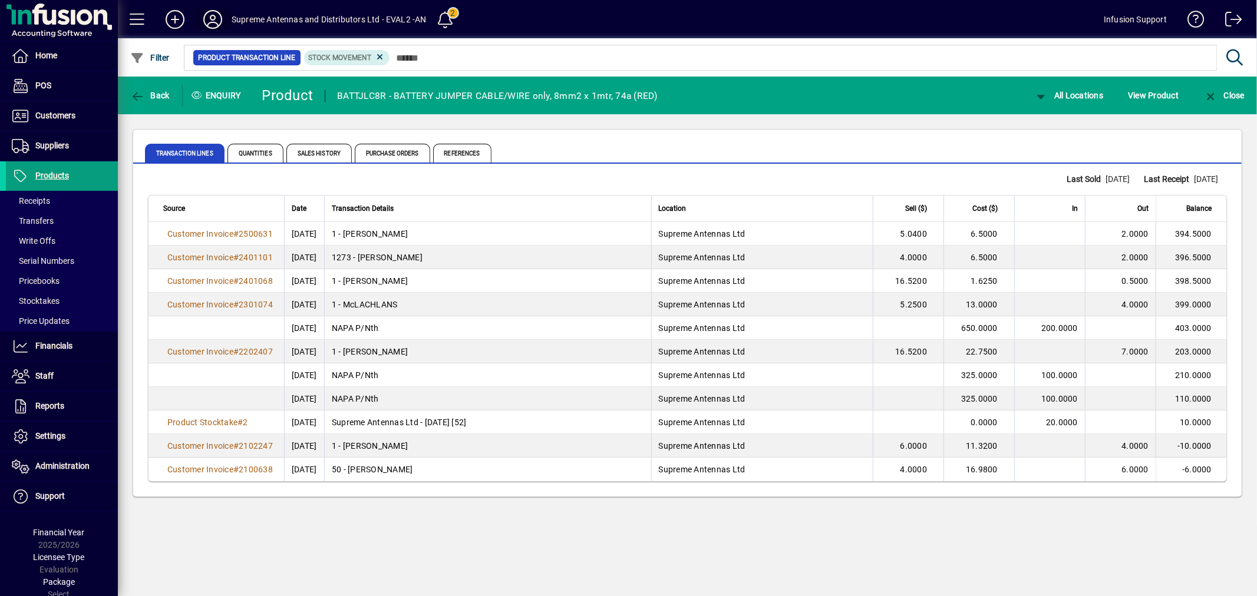
click at [216, 19] on icon at bounding box center [213, 19] width 24 height 19
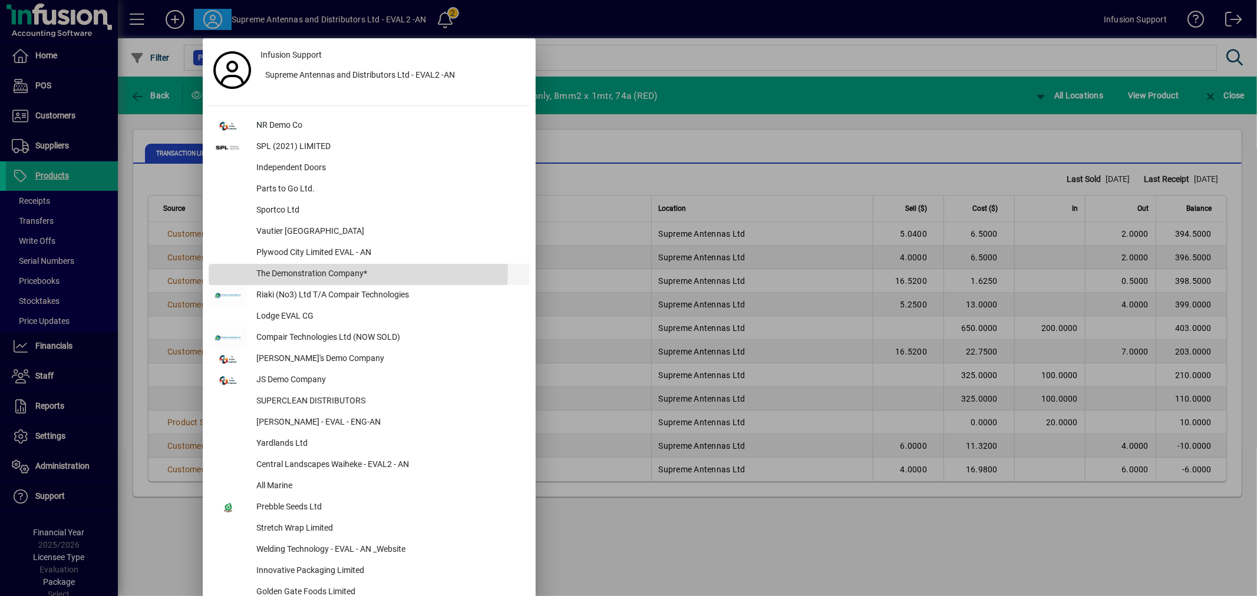
click at [325, 270] on div "The Demonstration Company*" at bounding box center [388, 274] width 283 height 21
